Goal: Transaction & Acquisition: Purchase product/service

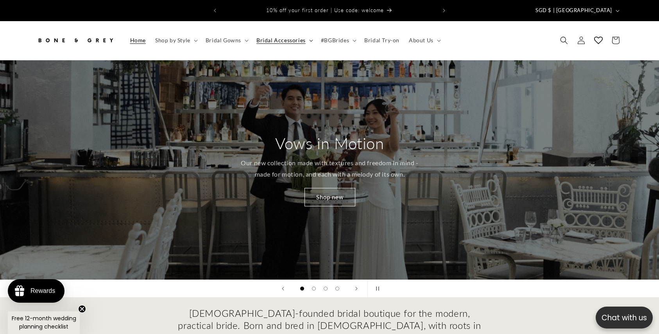
click at [308, 33] on summary "Bridal Accessories" at bounding box center [284, 40] width 65 height 16
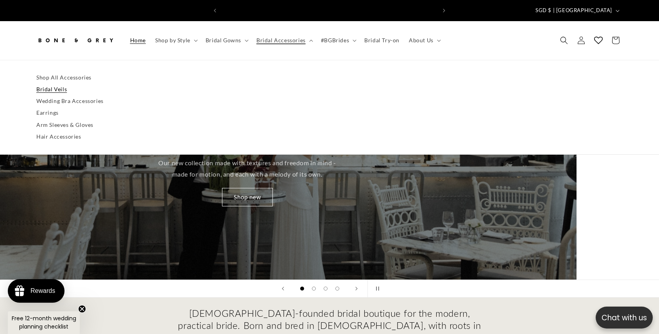
scroll to position [0, 215]
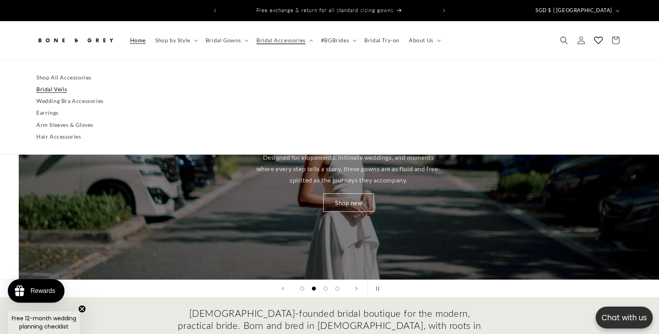
click at [59, 83] on link "Bridal Veils" at bounding box center [329, 89] width 587 height 12
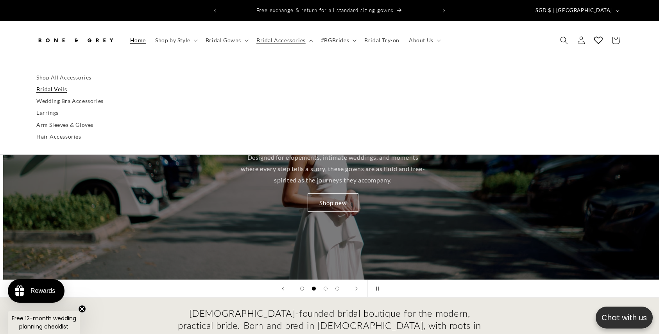
scroll to position [0, 659]
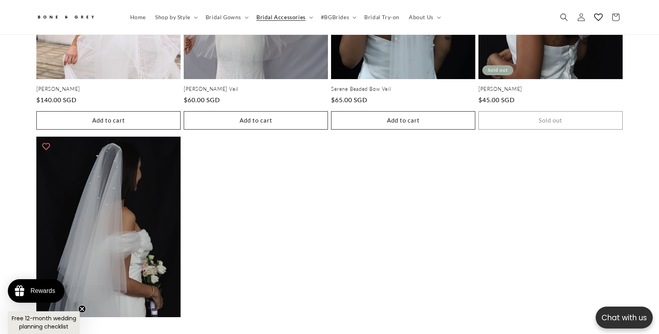
scroll to position [1471, 0]
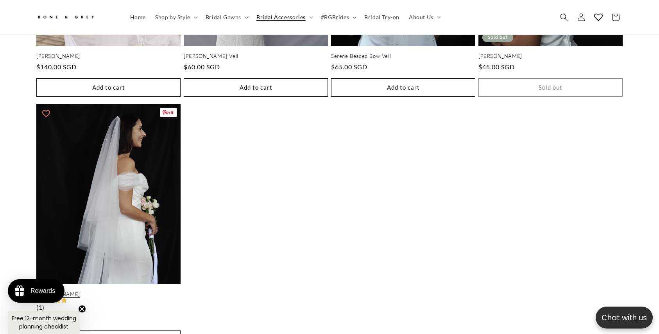
click at [115, 291] on link "Camille Pearl Veil" at bounding box center [108, 294] width 144 height 7
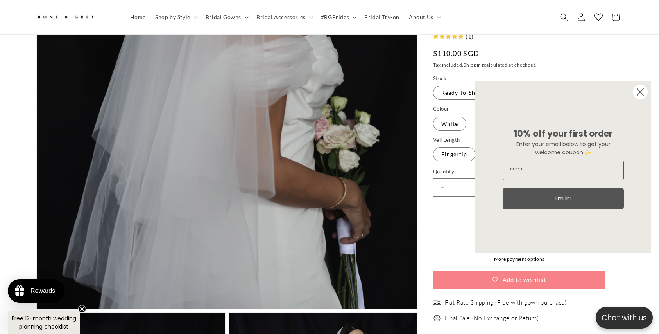
scroll to position [535, 0]
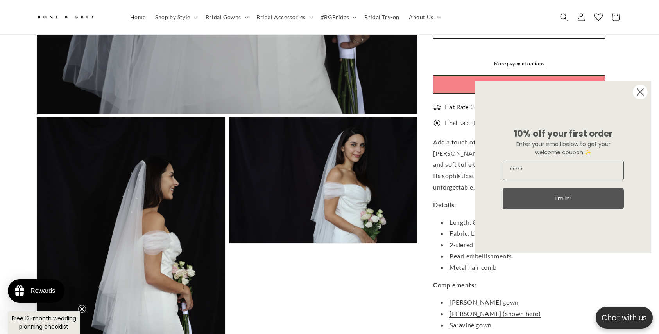
click at [637, 93] on circle "Close dialog" at bounding box center [640, 91] width 15 height 15
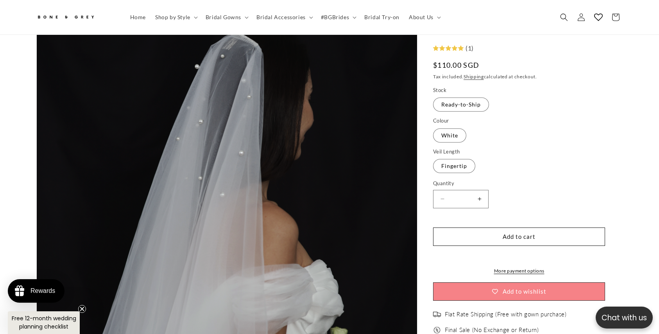
scroll to position [0, 215]
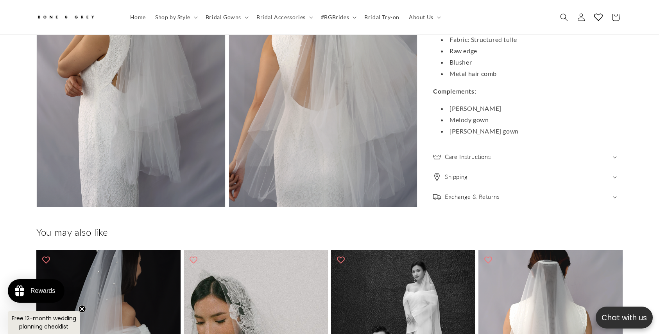
scroll to position [869, 0]
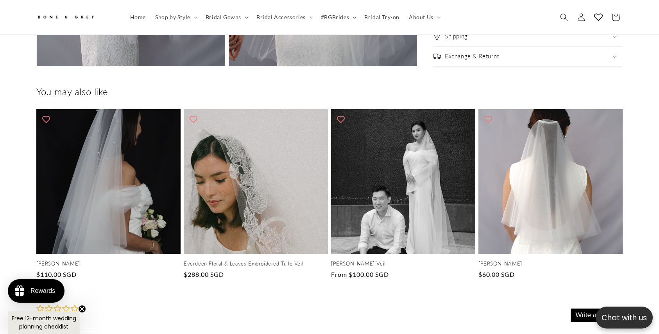
click at [309, 319] on div "No reviews yet Write a review" at bounding box center [329, 316] width 587 height 25
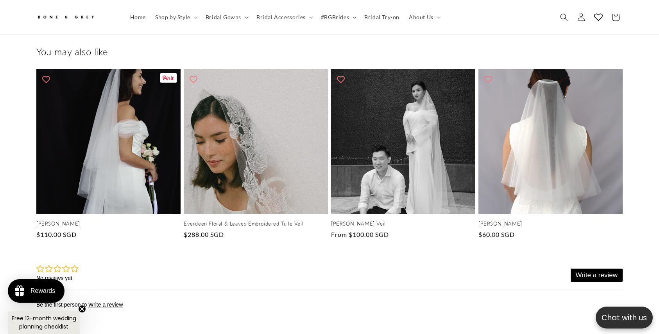
scroll to position [0, 215]
click at [87, 220] on link "Camille Pearl Veil" at bounding box center [108, 223] width 144 height 7
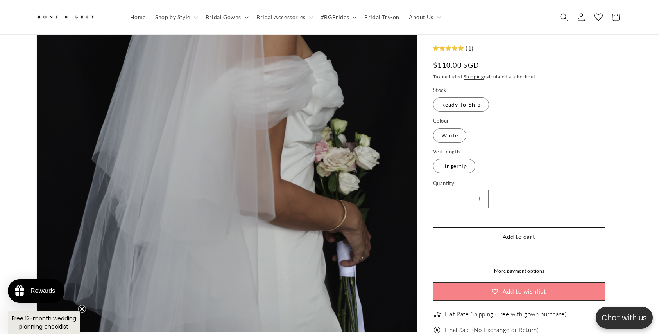
scroll to position [182, 0]
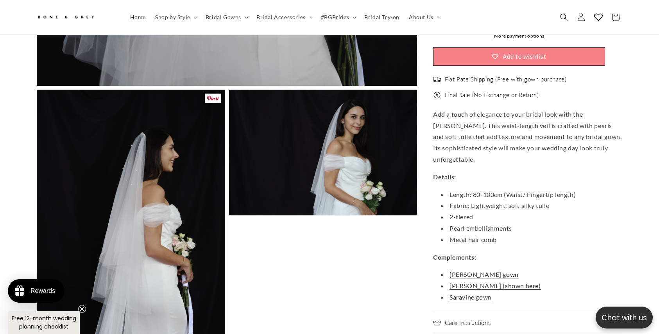
scroll to position [0, 215]
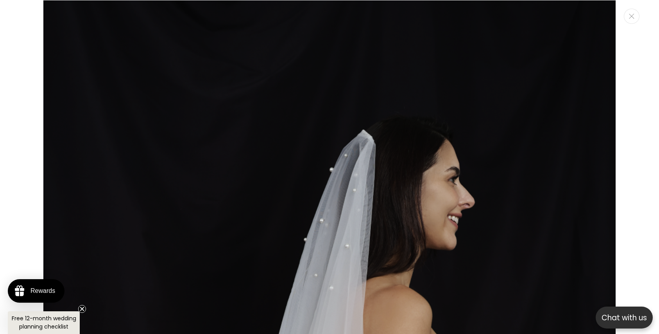
click at [23, 45] on div "Media gallery" at bounding box center [329, 167] width 659 height 334
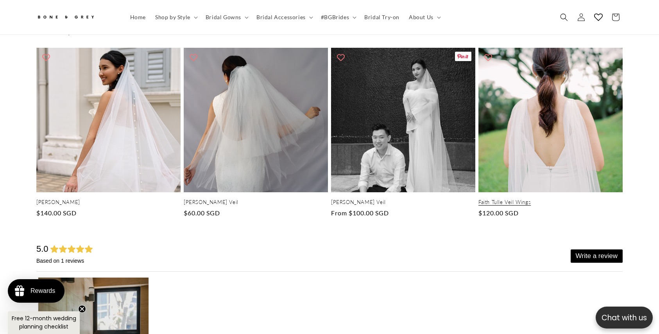
scroll to position [907, 0]
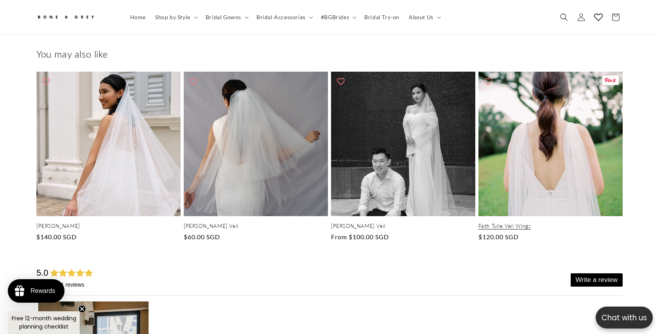
click at [551, 222] on link "Faith Tulle Veil Wings" at bounding box center [551, 225] width 144 height 7
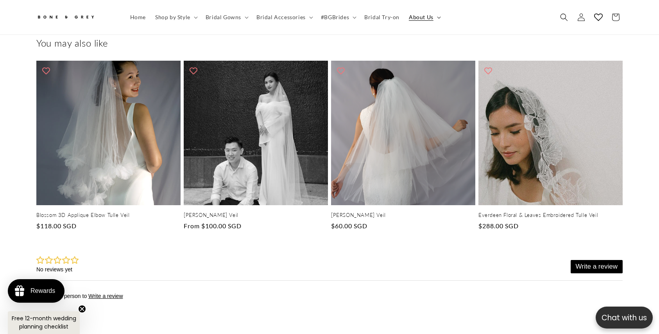
scroll to position [0, 430]
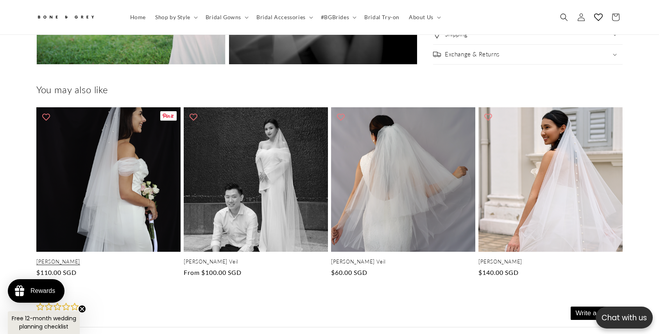
click at [99, 258] on link "[PERSON_NAME]" at bounding box center [108, 261] width 144 height 7
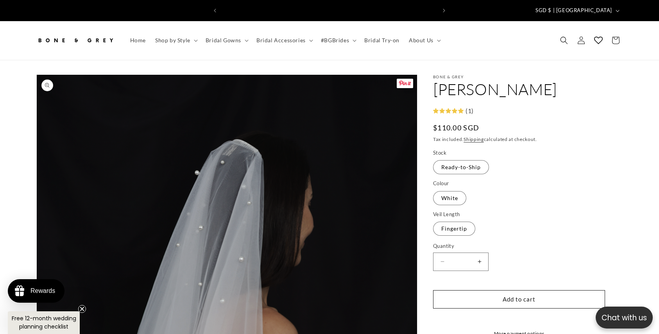
scroll to position [0, 215]
click at [399, 79] on span "Gallery Viewer" at bounding box center [405, 83] width 16 height 9
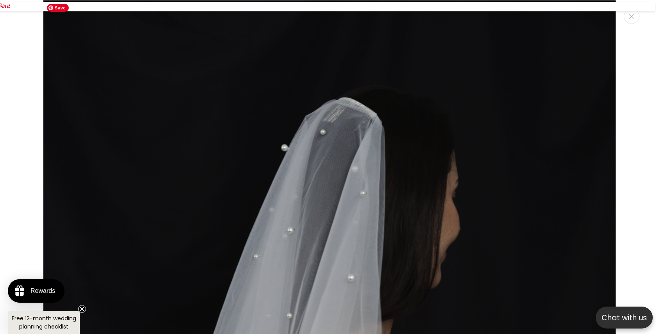
click at [51, 9] on span "Save" at bounding box center [58, 8] width 22 height 8
